Goal: Download file/media

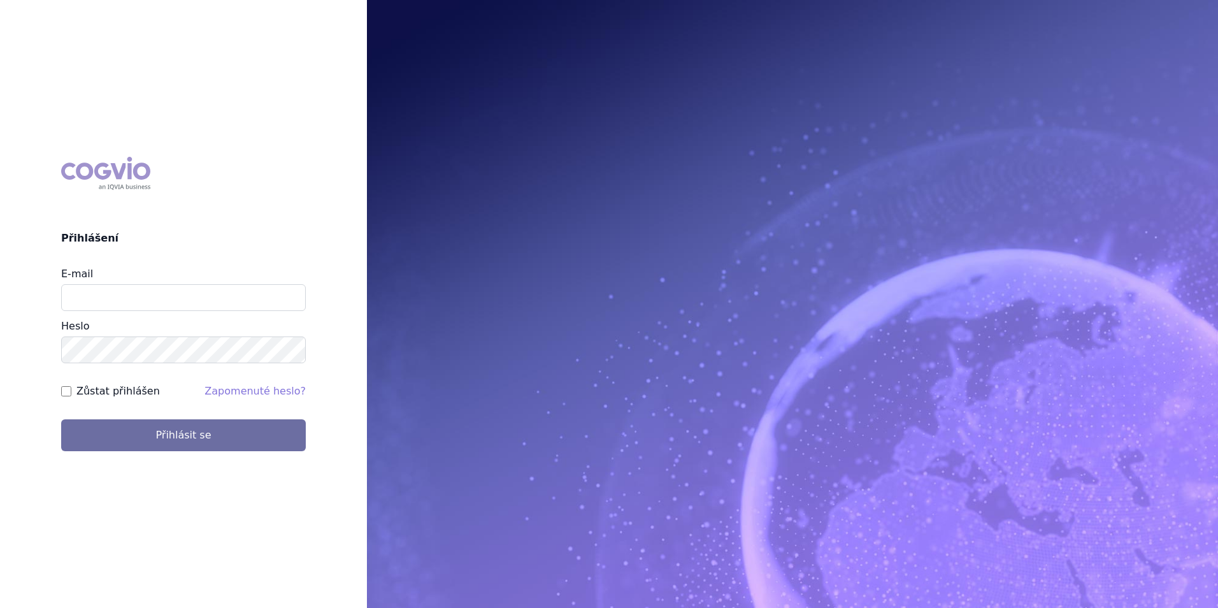
type input "balint.pasztor@lilly.com"
click at [113, 385] on label "Zůstat přihlášen" at bounding box center [117, 390] width 83 height 15
click at [71, 386] on input "Zůstat přihlášen" at bounding box center [66, 391] width 10 height 10
checkbox input "true"
click at [61, 419] on button "Přihlásit se" at bounding box center [183, 435] width 245 height 32
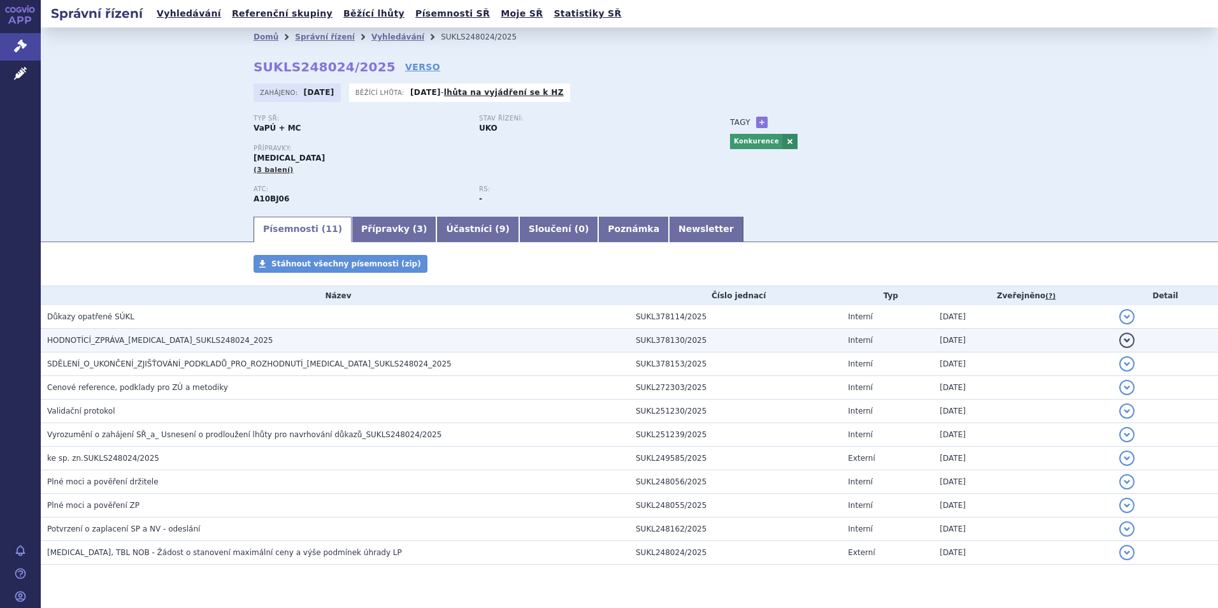
click at [181, 344] on span "HODNOTÍCÍ_ZPRÁVA_[MEDICAL_DATA]_SUKLS248024_2025" at bounding box center [160, 340] width 226 height 9
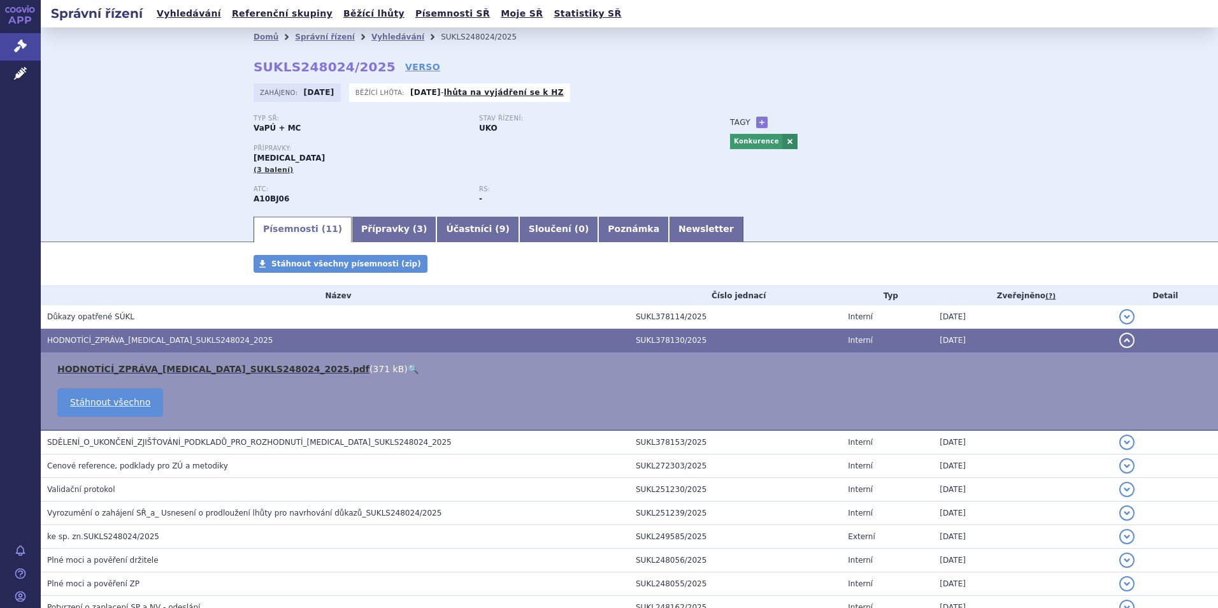
click at [178, 369] on link "HODNOTÍCÍ_ZPRÁVA_[MEDICAL_DATA]_SUKLS248024_2025.pdf" at bounding box center [213, 369] width 312 height 10
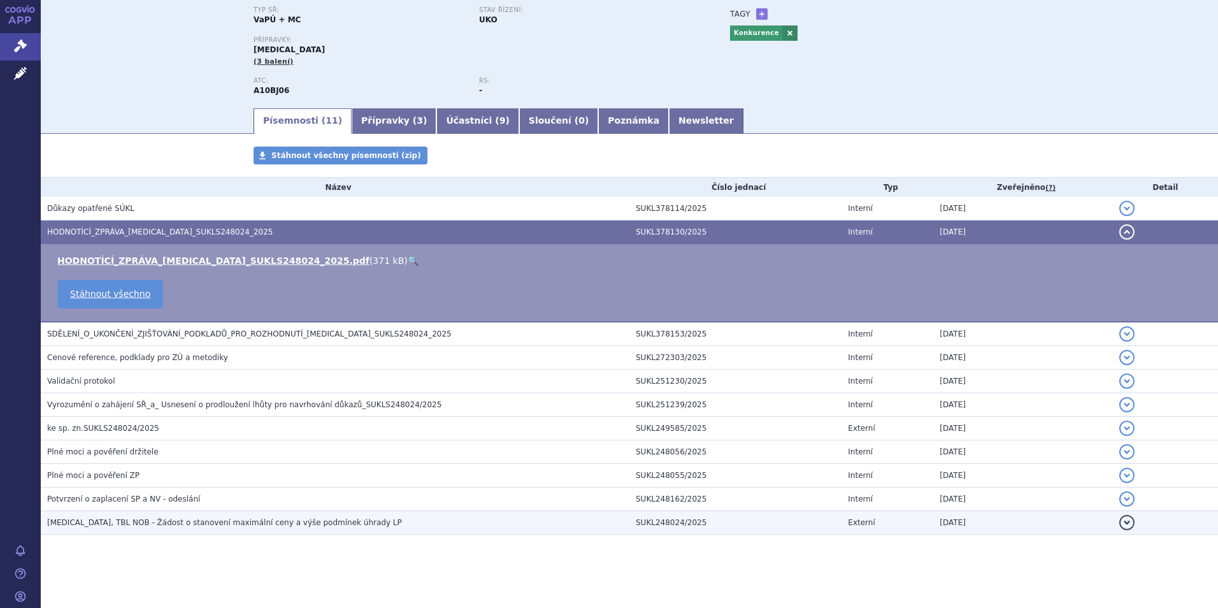
scroll to position [111, 0]
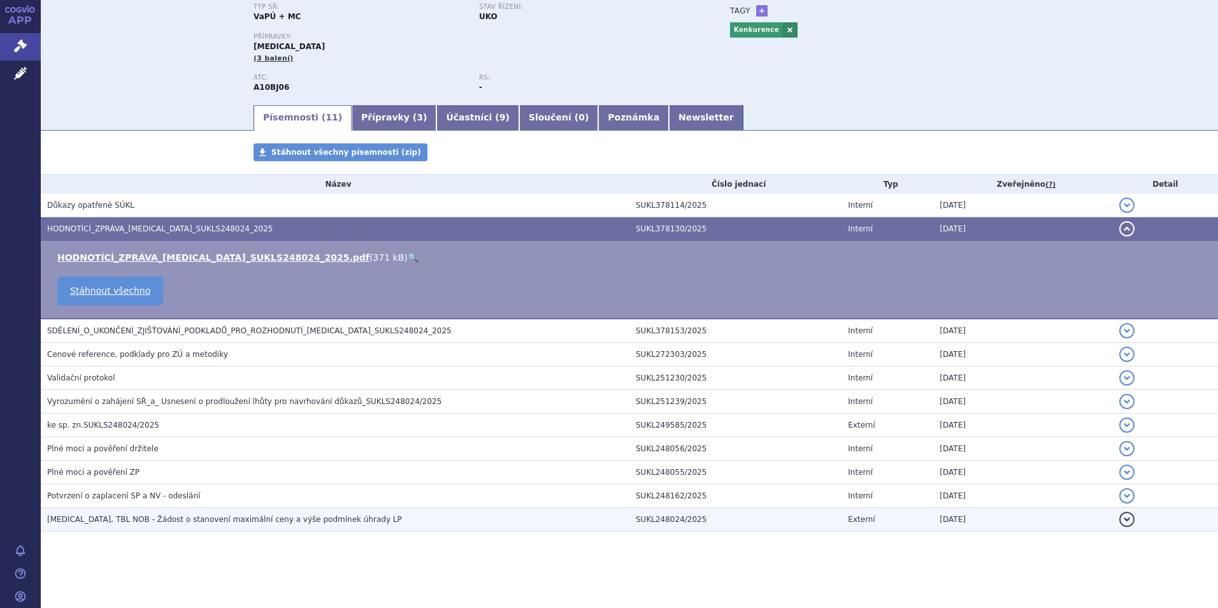
click at [125, 523] on span "[MEDICAL_DATA], TBL NOB - Žádost o stanovení maximální ceny a výše podmínek úhr…" at bounding box center [224, 519] width 355 height 9
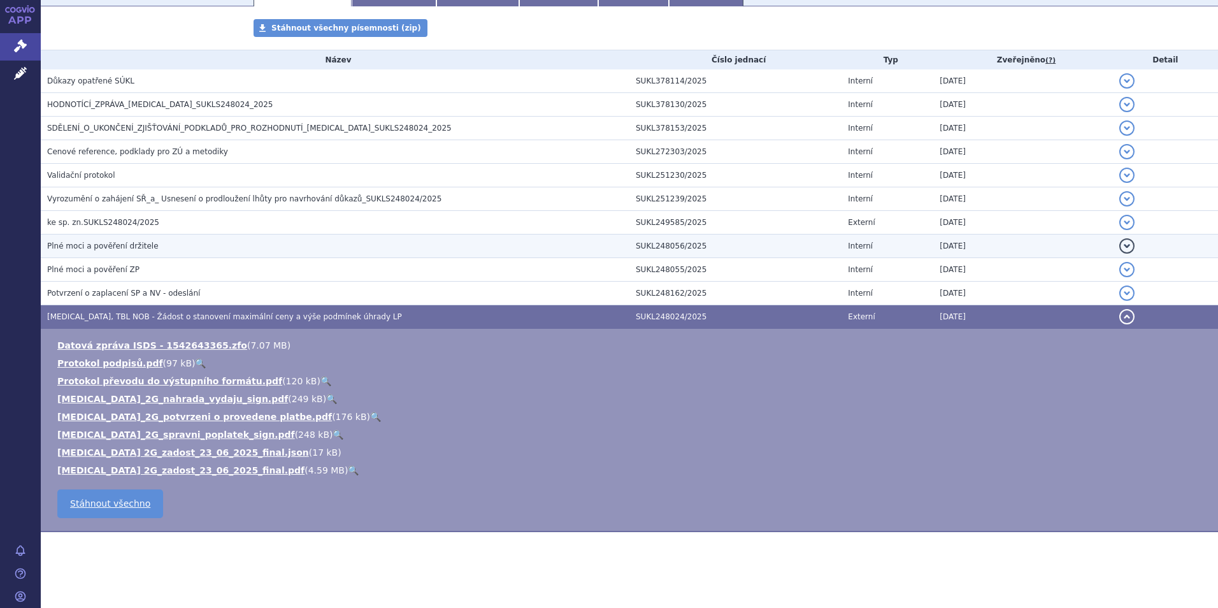
scroll to position [236, 0]
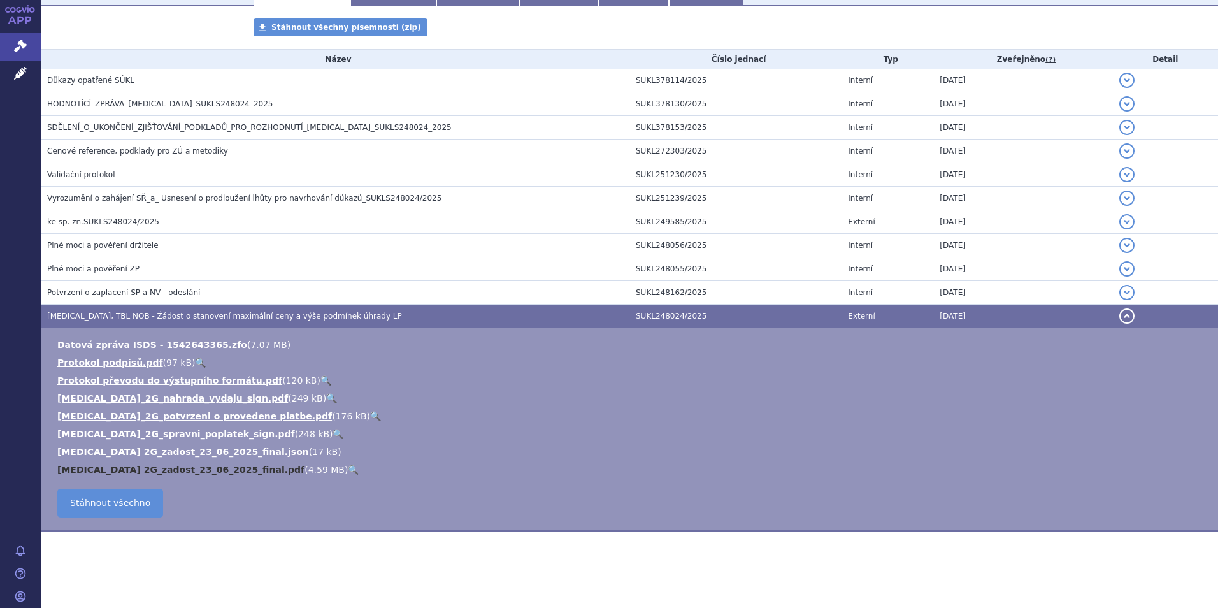
click at [129, 467] on link "[MEDICAL_DATA] 2G_zadost_23_06_2025_final.pdf" at bounding box center [180, 469] width 247 height 10
